Goal: Information Seeking & Learning: Find specific fact

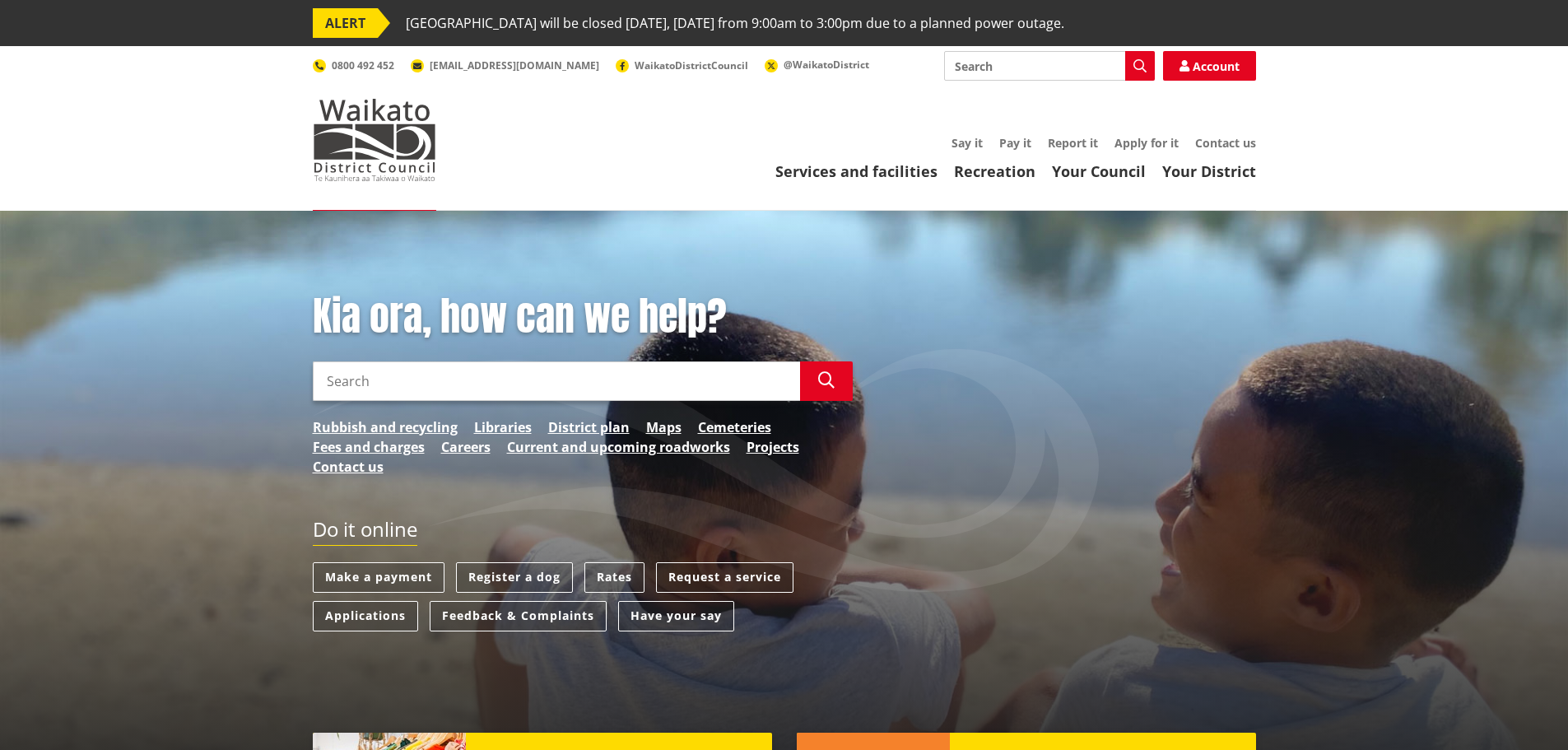
drag, startPoint x: 0, startPoint y: 0, endPoint x: 500, endPoint y: 376, distance: 625.6
click at [500, 376] on input "Search" at bounding box center [556, 381] width 488 height 39
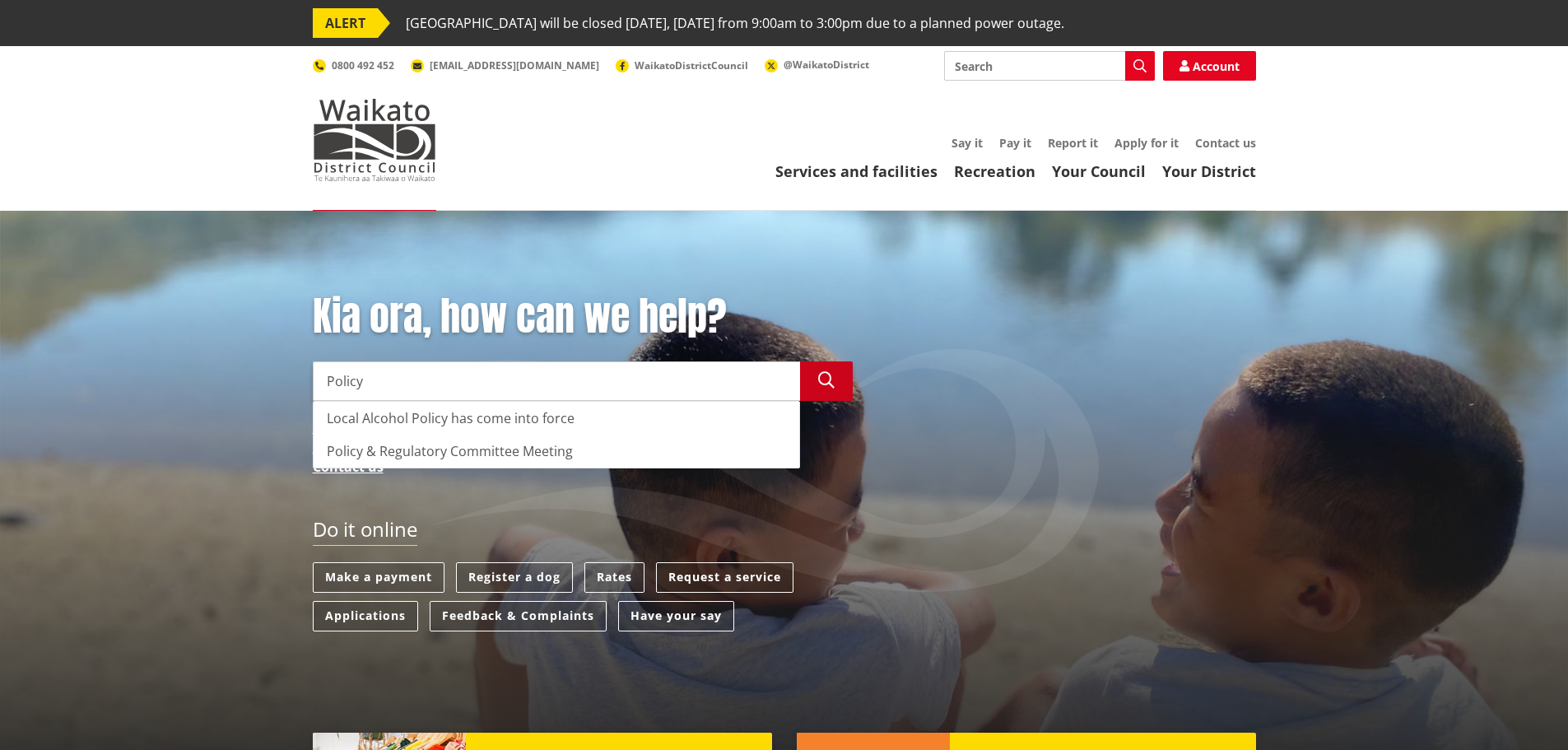
type input "Policy"
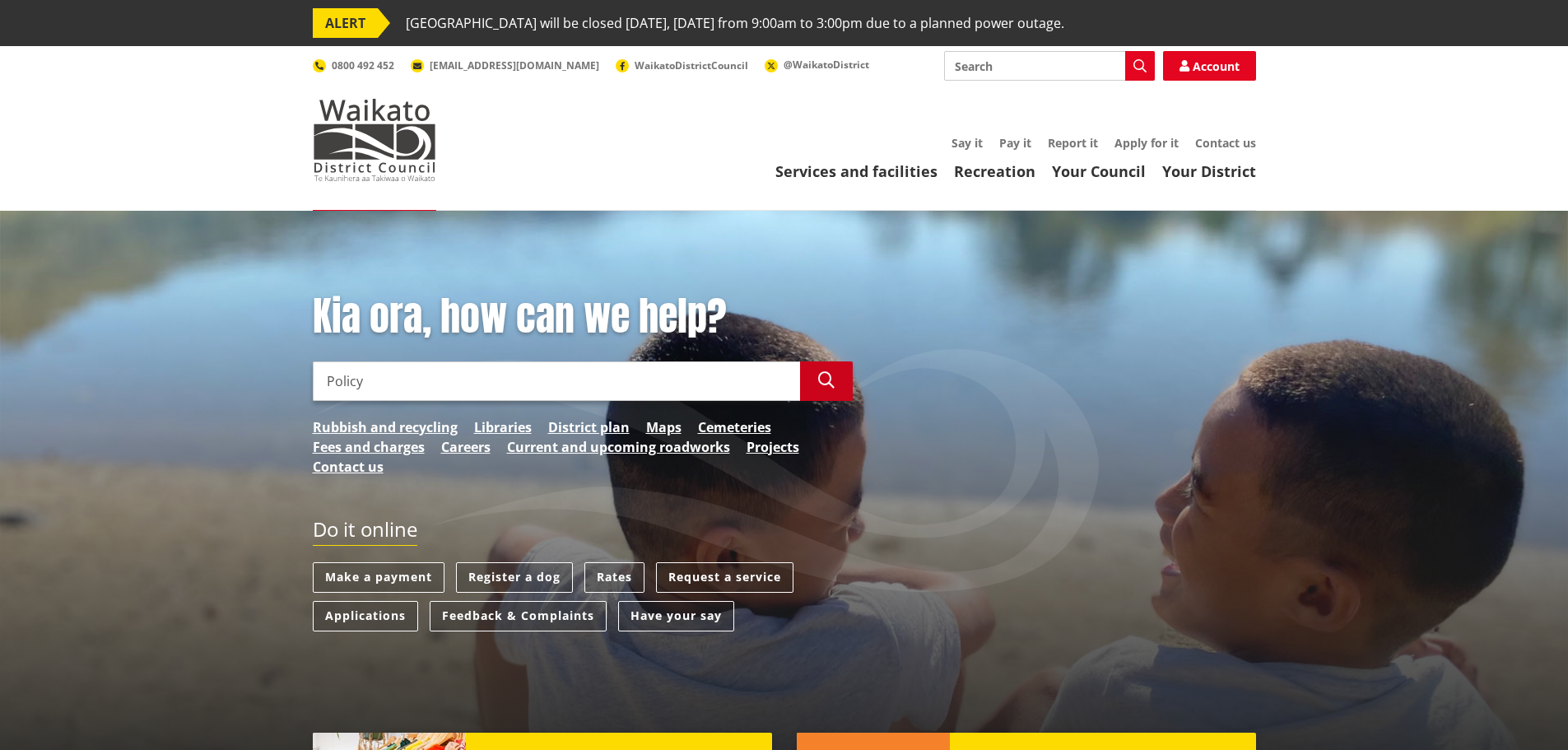
click at [820, 372] on icon "button" at bounding box center [826, 380] width 16 height 16
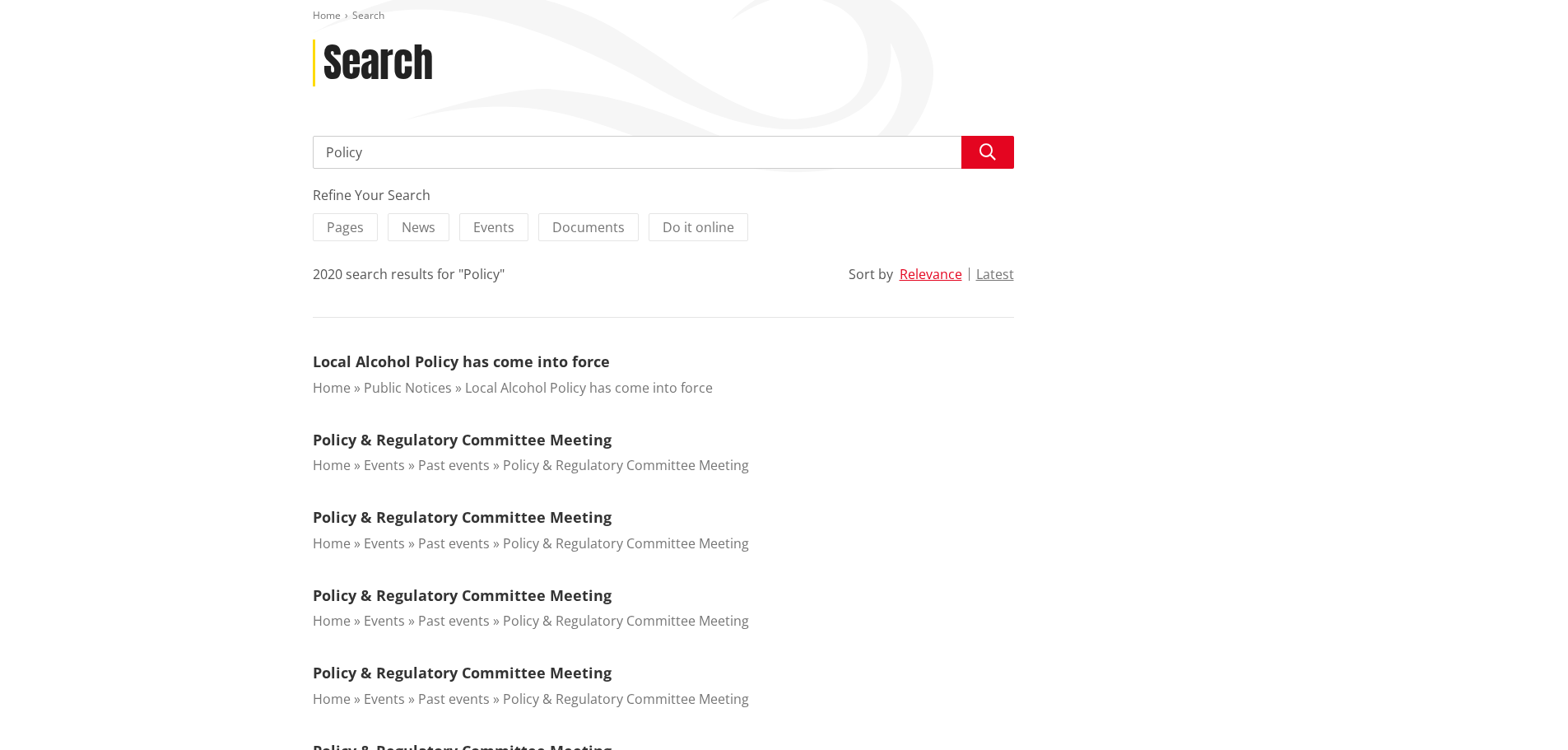
scroll to position [82, 0]
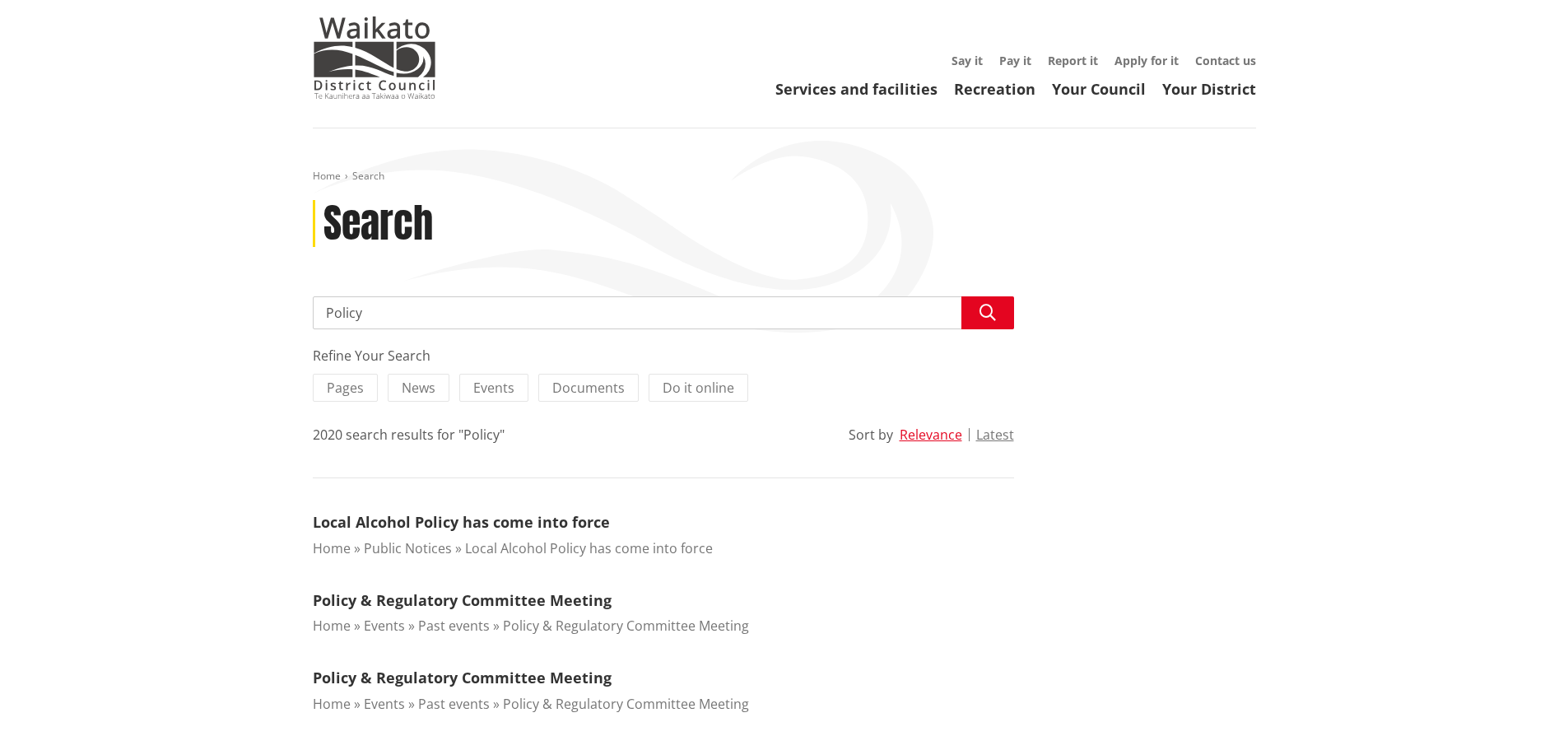
click at [324, 312] on input "Policy" at bounding box center [663, 313] width 701 height 33
type input "Risk Policy"
